Goal: Task Accomplishment & Management: Manage account settings

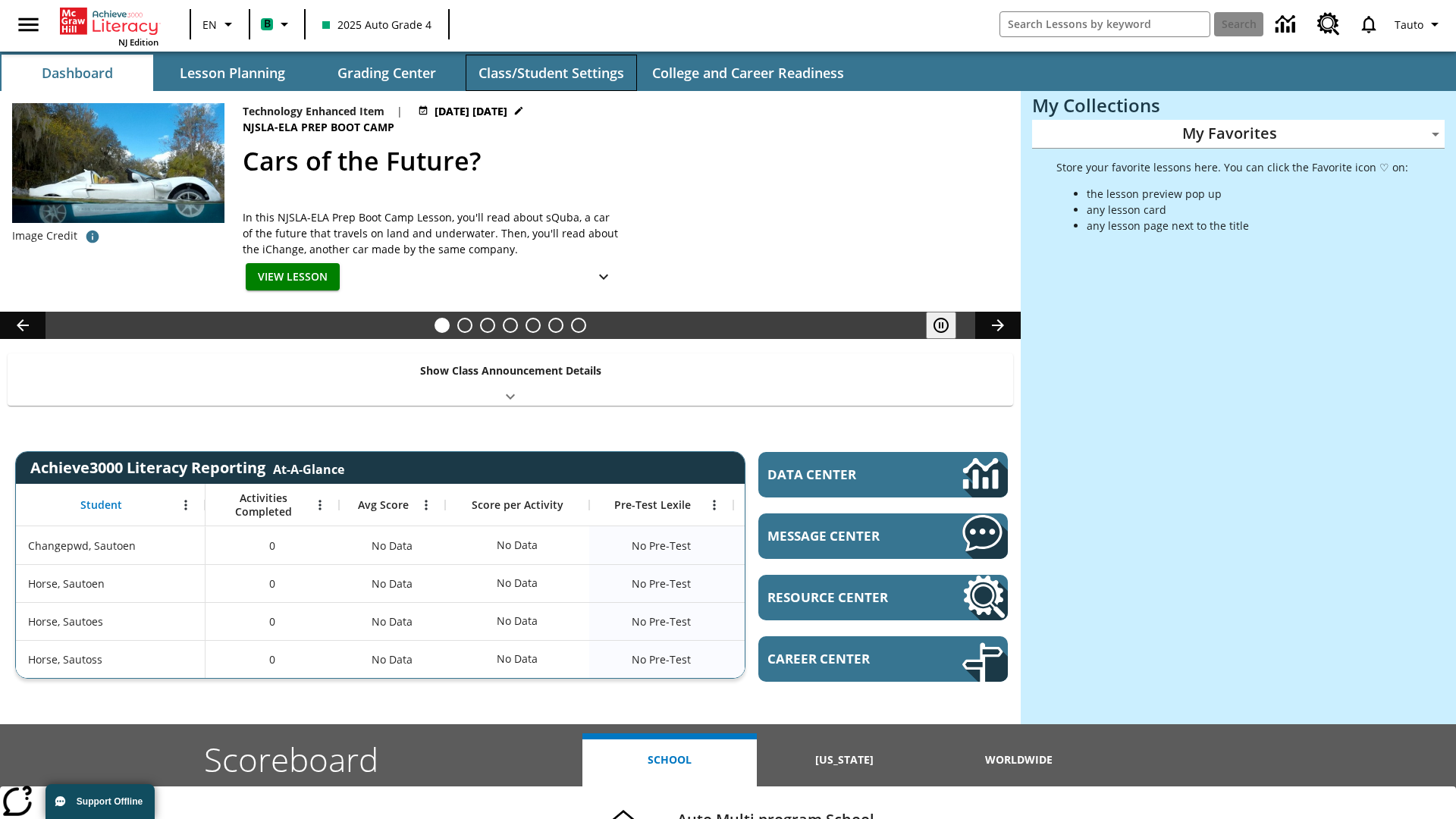
click at [551, 73] on button "Class/Student Settings" at bounding box center [551, 72] width 171 height 36
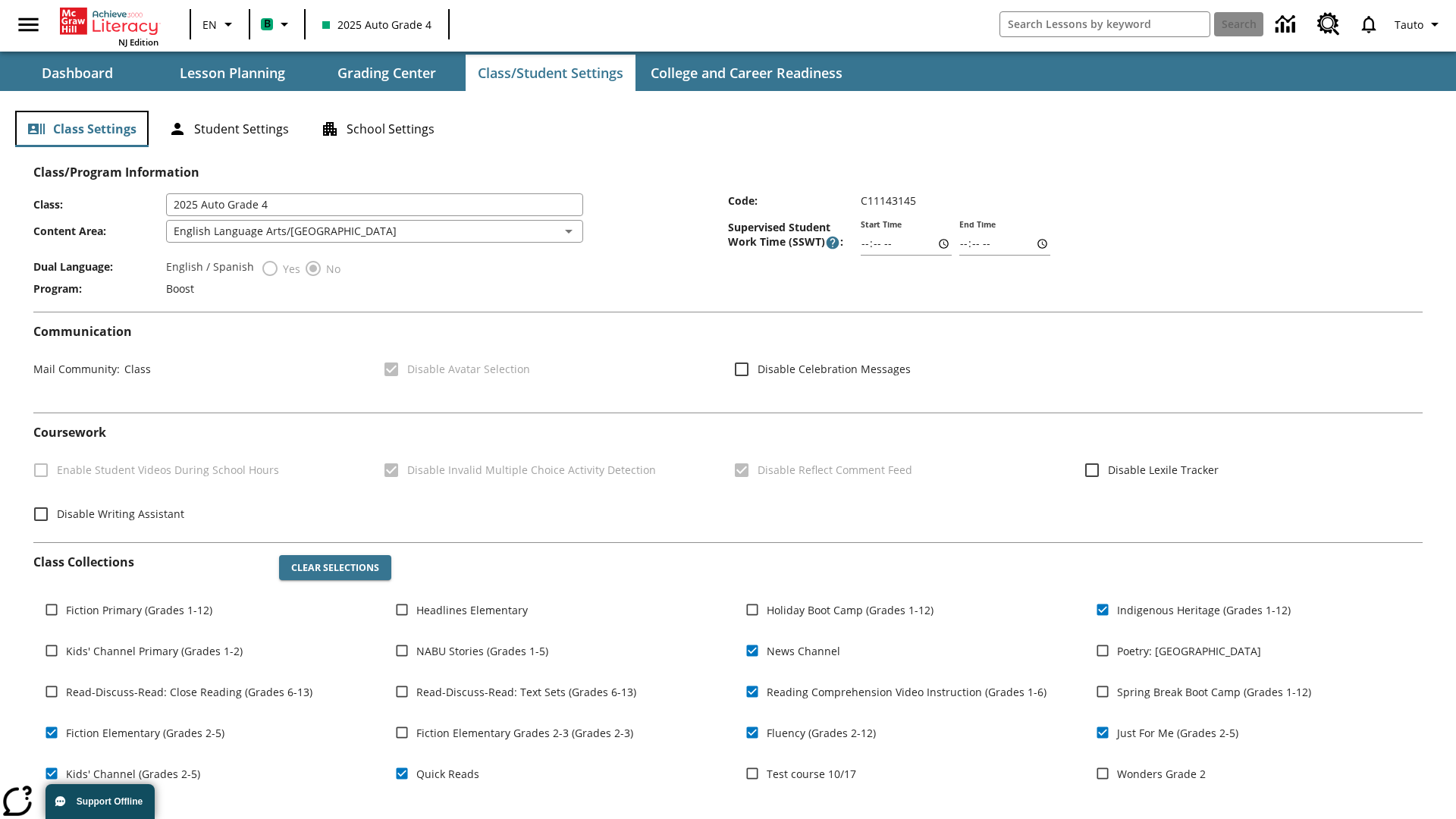
click at [82, 128] on button "Class Settings" at bounding box center [81, 128] width 133 height 36
type input "02:22"
type input "03:22"
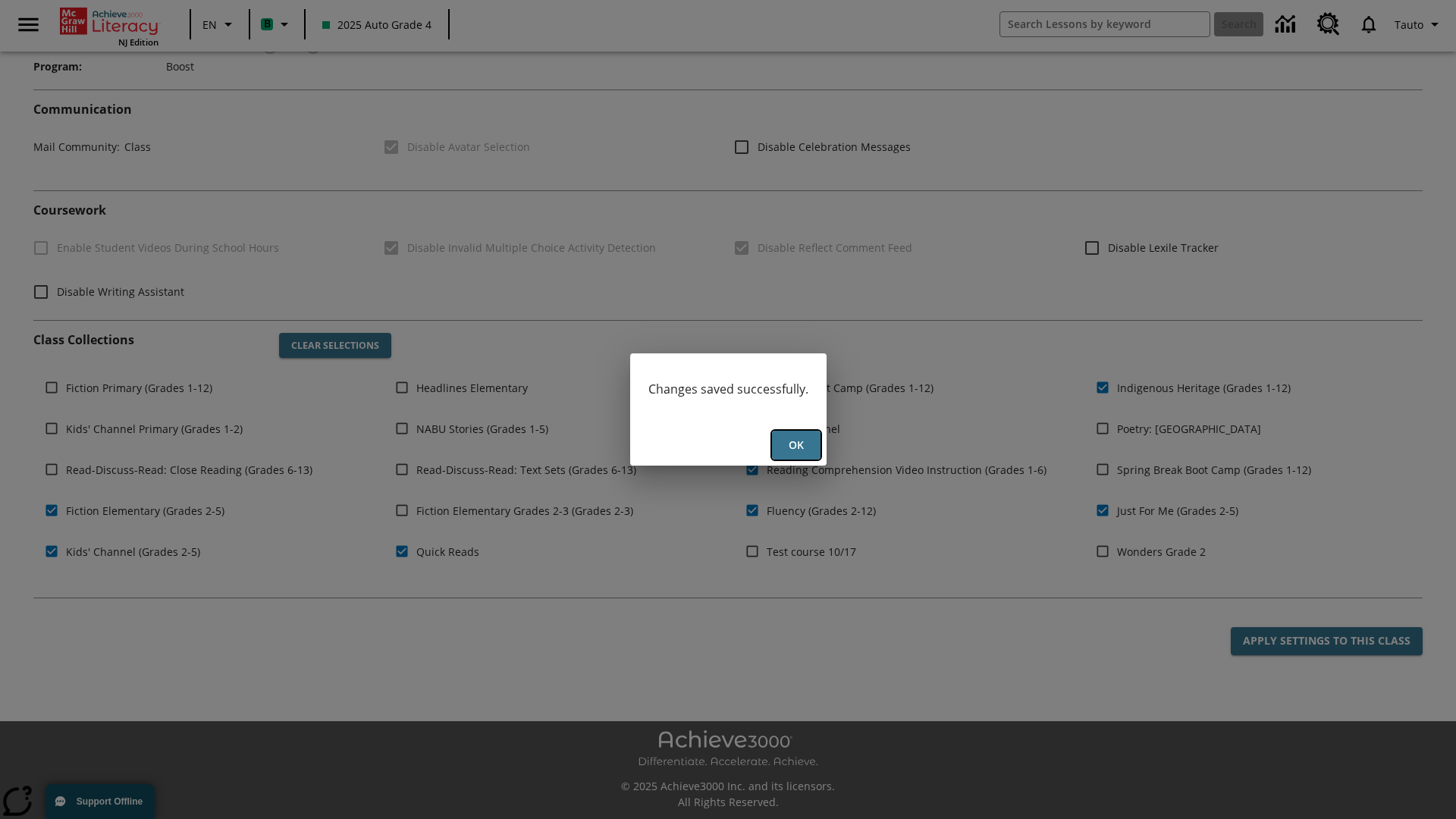
click at [796, 446] on button "Ok" at bounding box center [796, 446] width 49 height 30
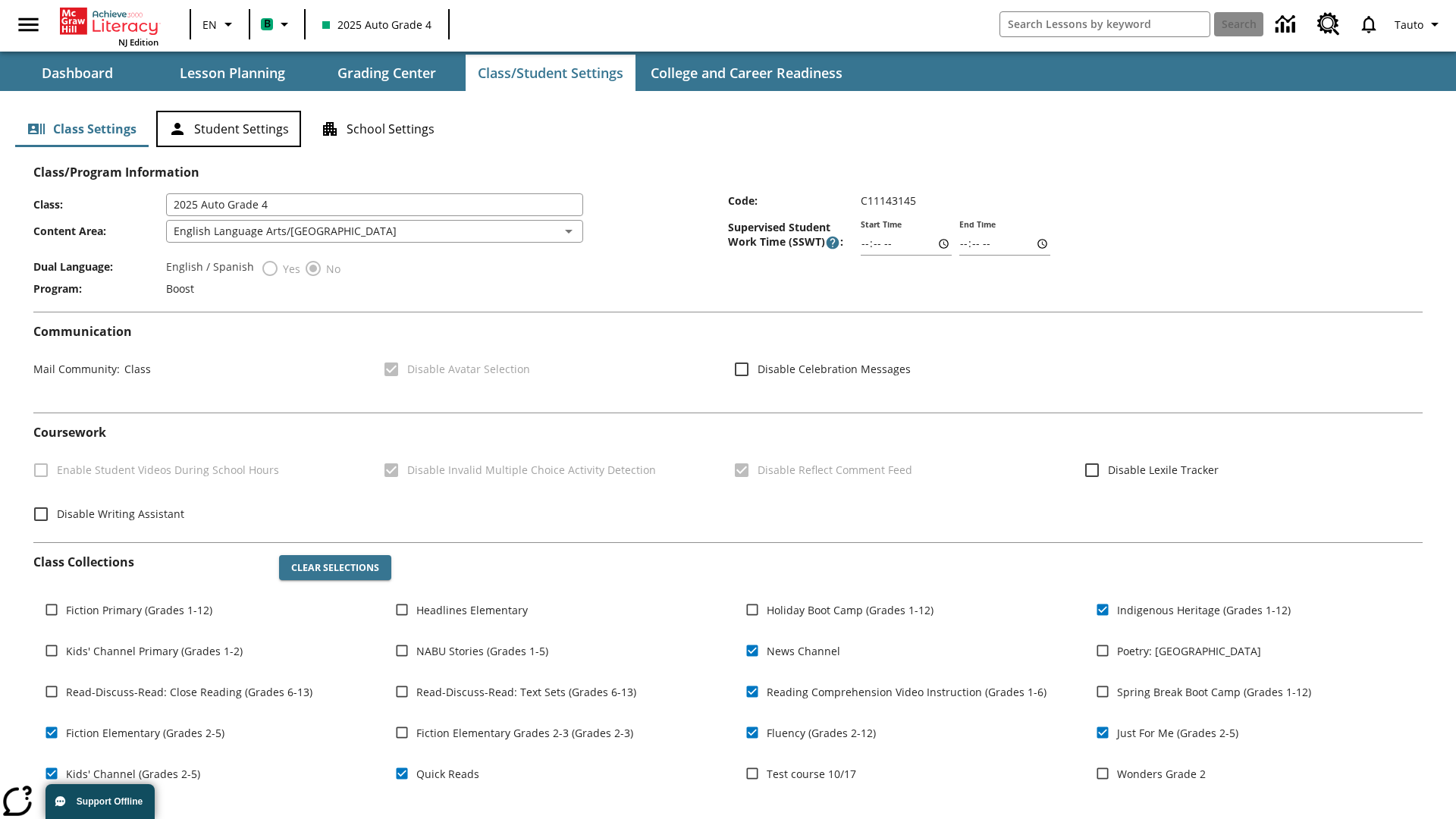
click at [228, 128] on button "Student Settings" at bounding box center [228, 128] width 145 height 36
